Goal: Communication & Community: Answer question/provide support

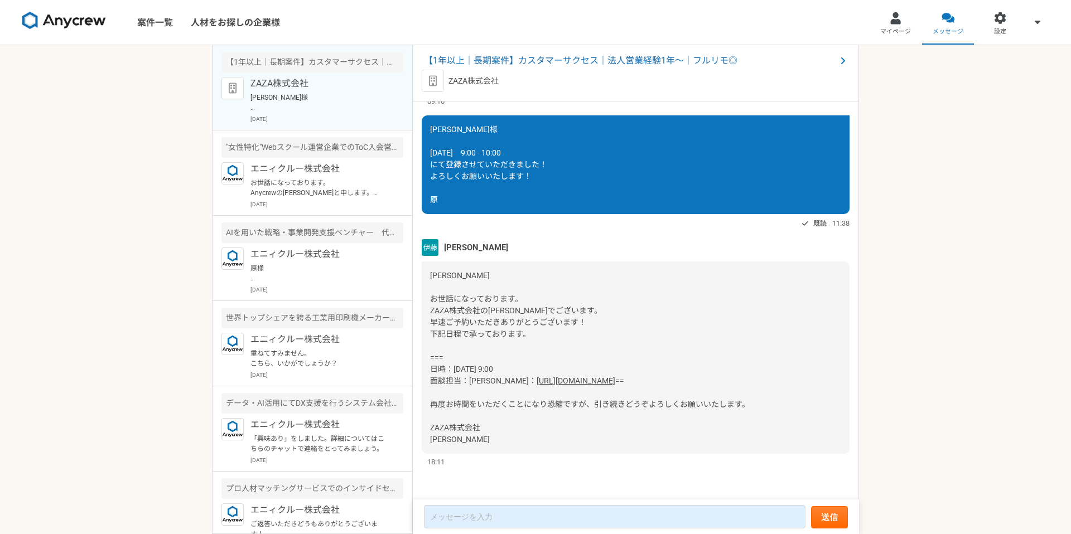
scroll to position [2451, 0]
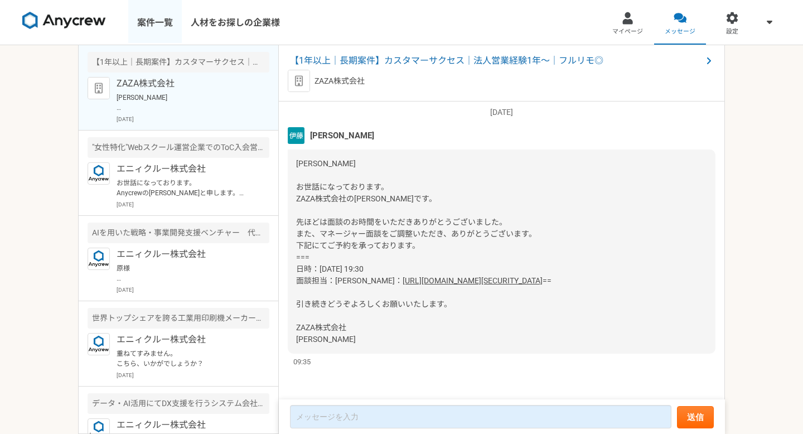
scroll to position [2781, 0]
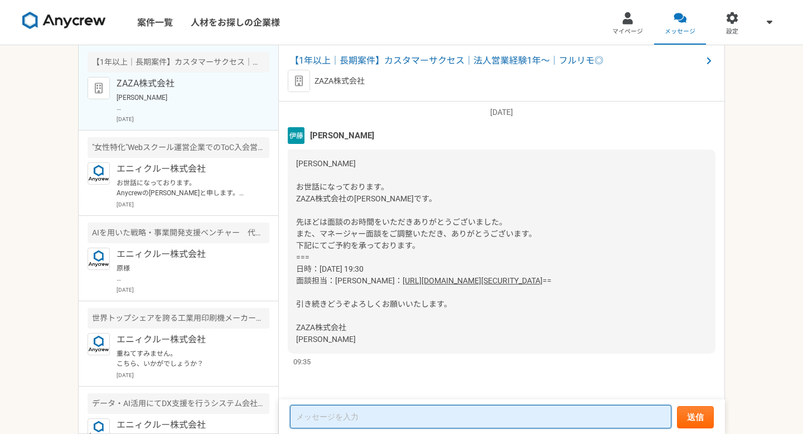
click at [345, 423] on textarea at bounding box center [480, 416] width 381 height 23
type textarea "お"
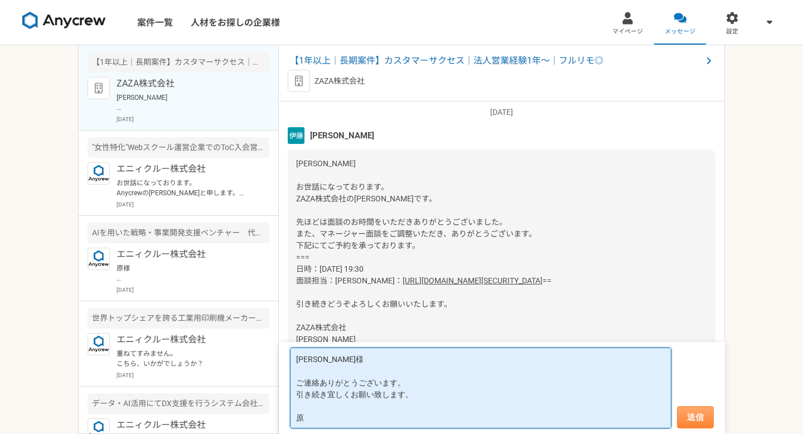
type textarea "[PERSON_NAME]様 ご連絡ありがとうございます。 引き続き宜しくお願い致します。 原"
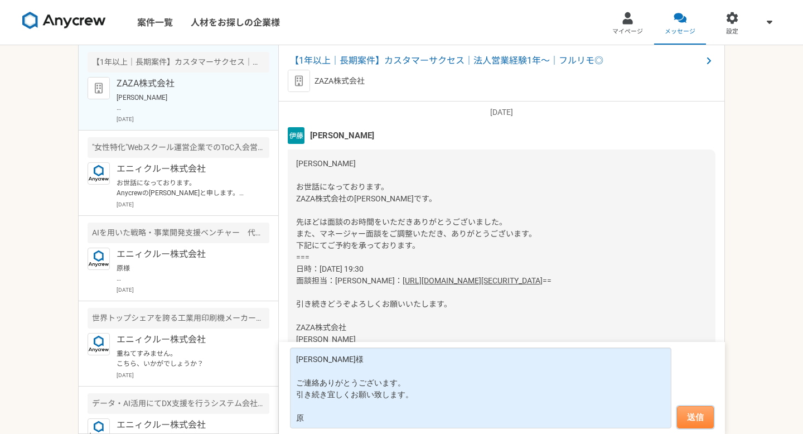
click at [694, 422] on button "送信" at bounding box center [695, 417] width 37 height 22
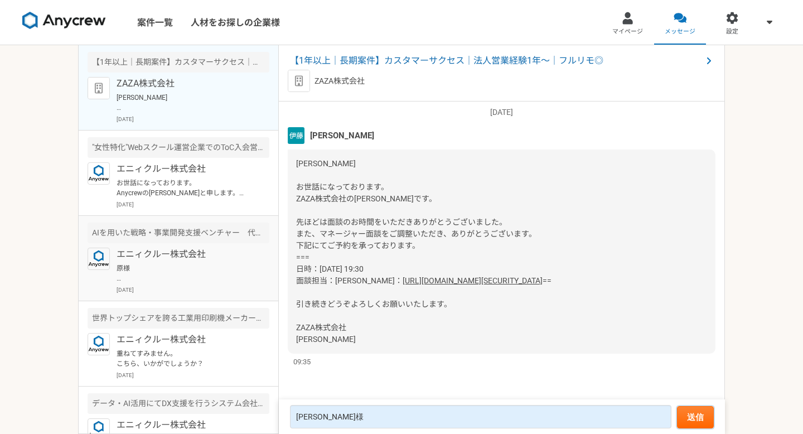
scroll to position [2419, 0]
